Goal: Information Seeking & Learning: Check status

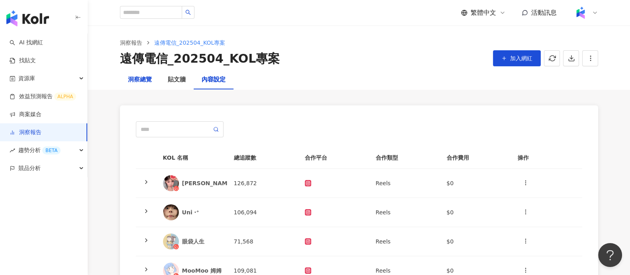
click at [141, 82] on div "洞察總覽" at bounding box center [140, 80] width 24 height 10
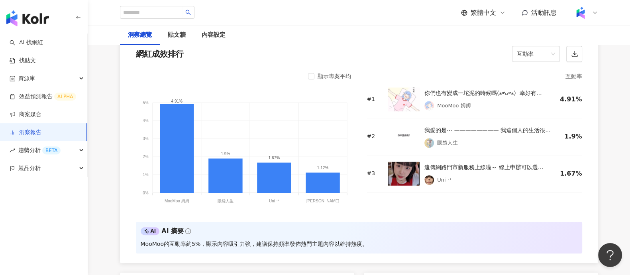
scroll to position [647, 0]
click at [525, 65] on div "網紅成效排行 互動率 顯示專案平均 5% 5% 4% 4% 3% 3% 2% 2% 1% 1% 0% 0% 4.91% 1.9% 1.67% 1.12% Mo…" at bounding box center [359, 149] width 478 height 226
click at [524, 53] on span "互動率" at bounding box center [536, 53] width 38 height 15
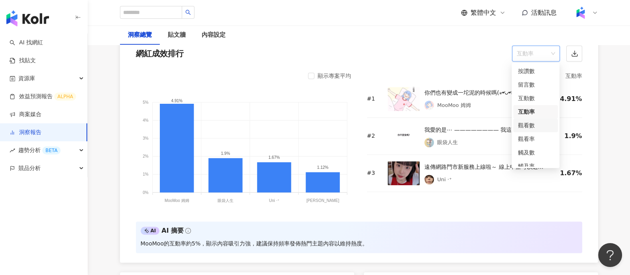
click at [531, 127] on div "觀看數" at bounding box center [535, 125] width 35 height 9
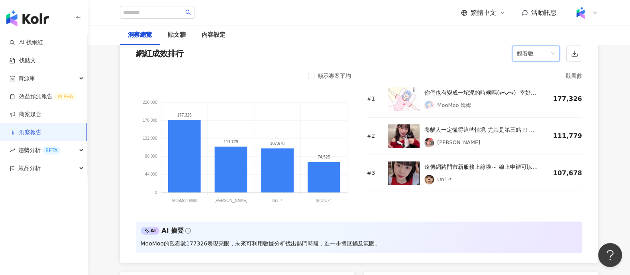
click at [529, 54] on span "觀看數" at bounding box center [536, 53] width 38 height 15
click at [538, 97] on div "互動數" at bounding box center [535, 98] width 35 height 9
